Goal: Task Accomplishment & Management: Manage account settings

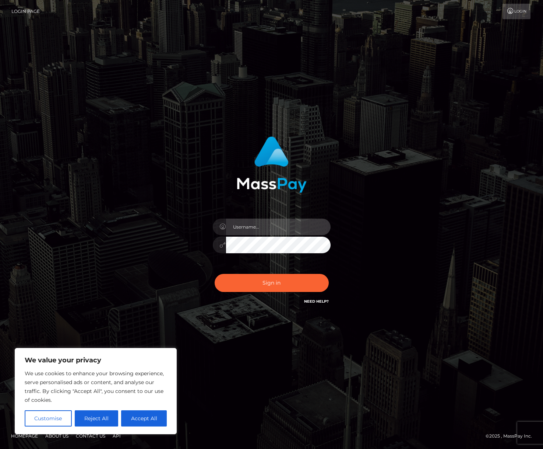
click at [274, 225] on input "text" at bounding box center [278, 226] width 105 height 17
type input "[EMAIL_ADDRESS][DOMAIN_NAME]"
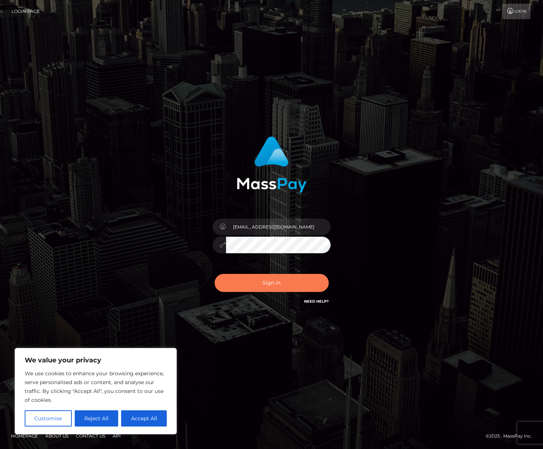
click at [267, 286] on button "Sign in" at bounding box center [272, 283] width 114 height 18
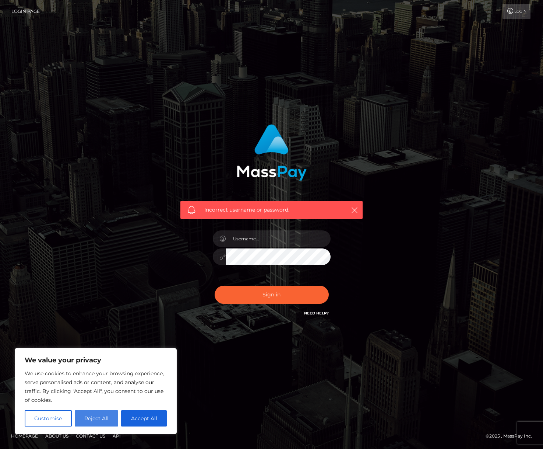
click at [103, 417] on button "Reject All" at bounding box center [97, 418] width 44 height 16
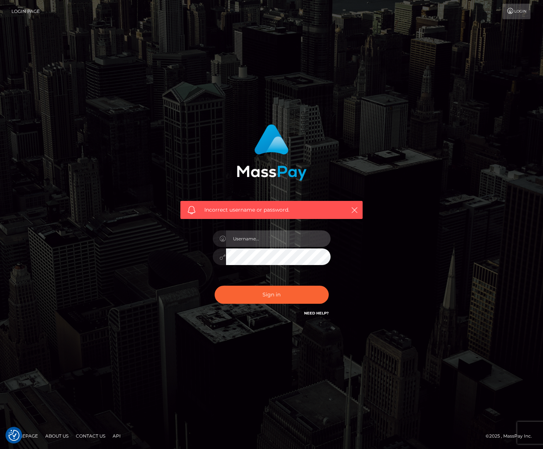
click at [263, 241] on input "text" at bounding box center [278, 238] width 105 height 17
type input "[EMAIL_ADDRESS][DOMAIN_NAME]"
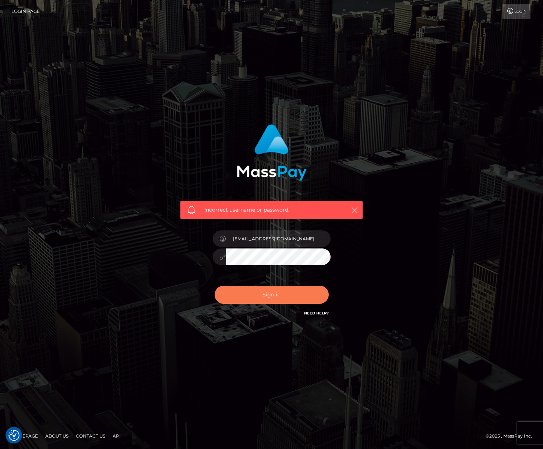
click at [270, 295] on button "Sign in" at bounding box center [272, 294] width 114 height 18
click at [316, 314] on link "Need Help?" at bounding box center [316, 312] width 25 height 5
